Goal: Task Accomplishment & Management: Manage account settings

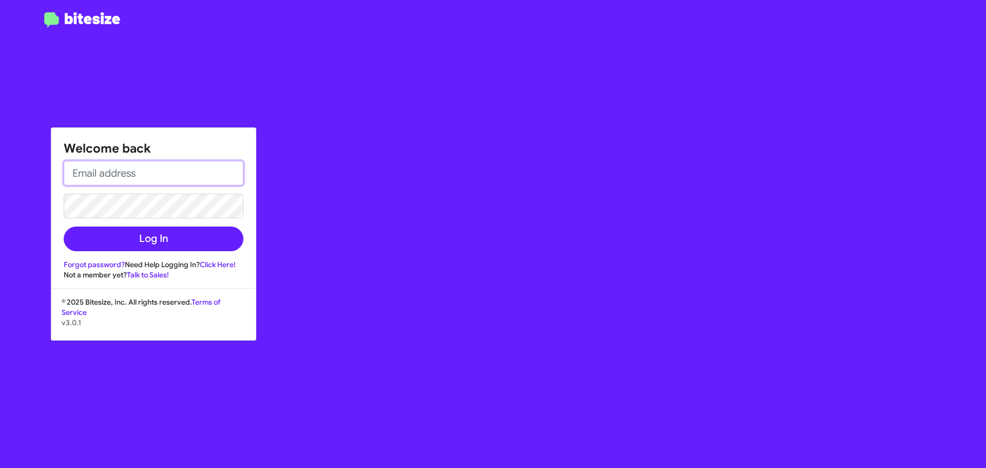
type input "[EMAIL_ADDRESS][DOMAIN_NAME]"
click at [289, 206] on div "Welcome back [EMAIL_ADDRESS][DOMAIN_NAME] Log In Forgot password? Need Help Log…" at bounding box center [574, 234] width 821 height 468
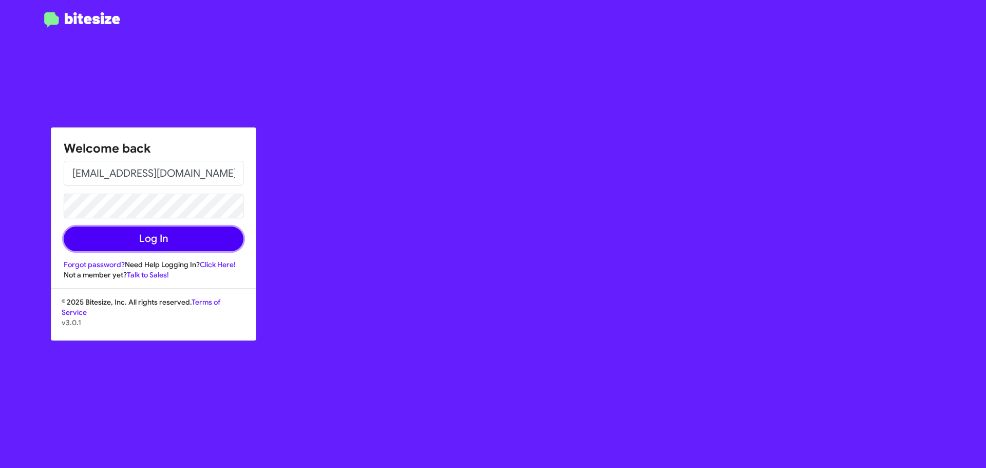
click at [219, 242] on button "Log In" at bounding box center [154, 238] width 180 height 25
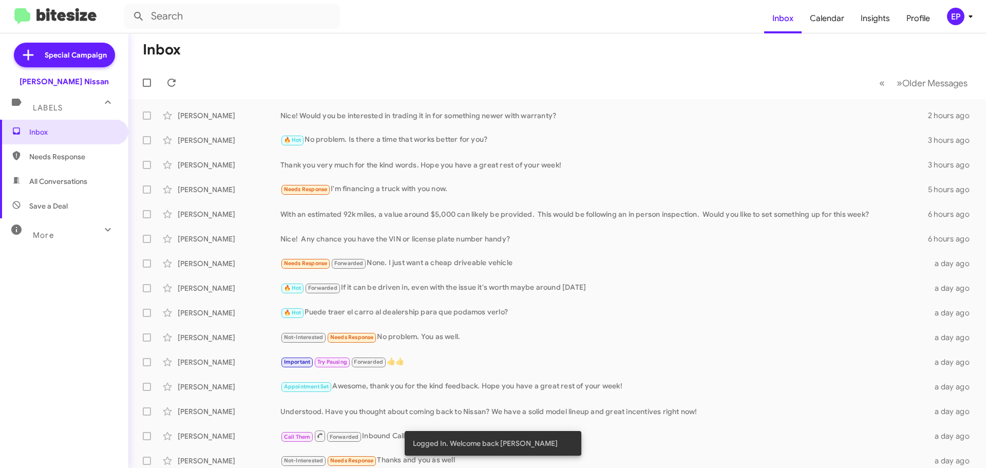
click at [369, 82] on mat-toolbar-row "« Previous » Next Older Messages" at bounding box center [556, 82] width 857 height 33
click at [387, 50] on mat-toolbar-row "Inbox" at bounding box center [556, 49] width 857 height 33
click at [76, 178] on span "All Conversations" at bounding box center [58, 181] width 58 height 10
type input "in:all-conversations"
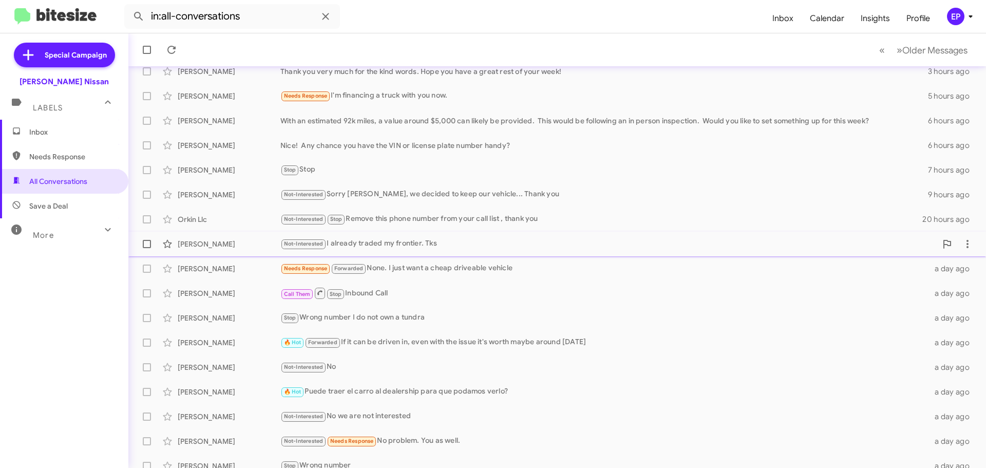
scroll to position [128, 0]
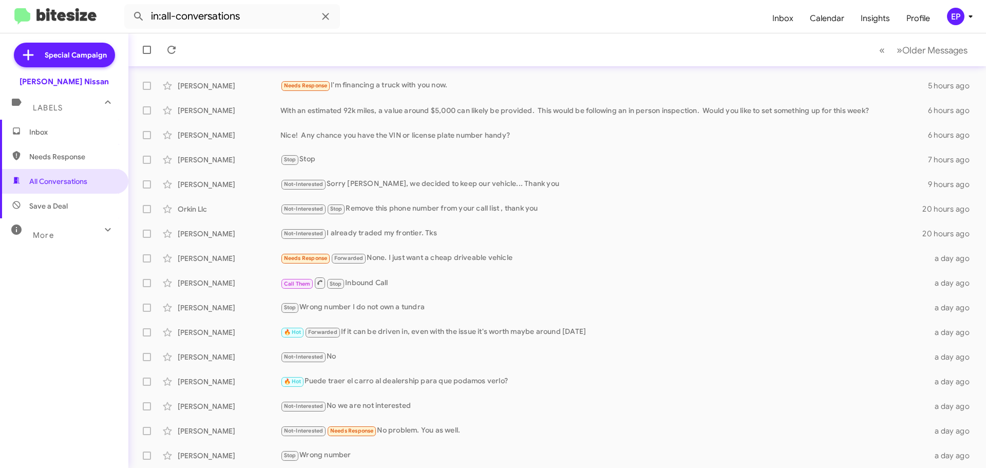
click at [34, 127] on span "Inbox" at bounding box center [72, 132] width 87 height 10
